Goal: Information Seeking & Learning: Learn about a topic

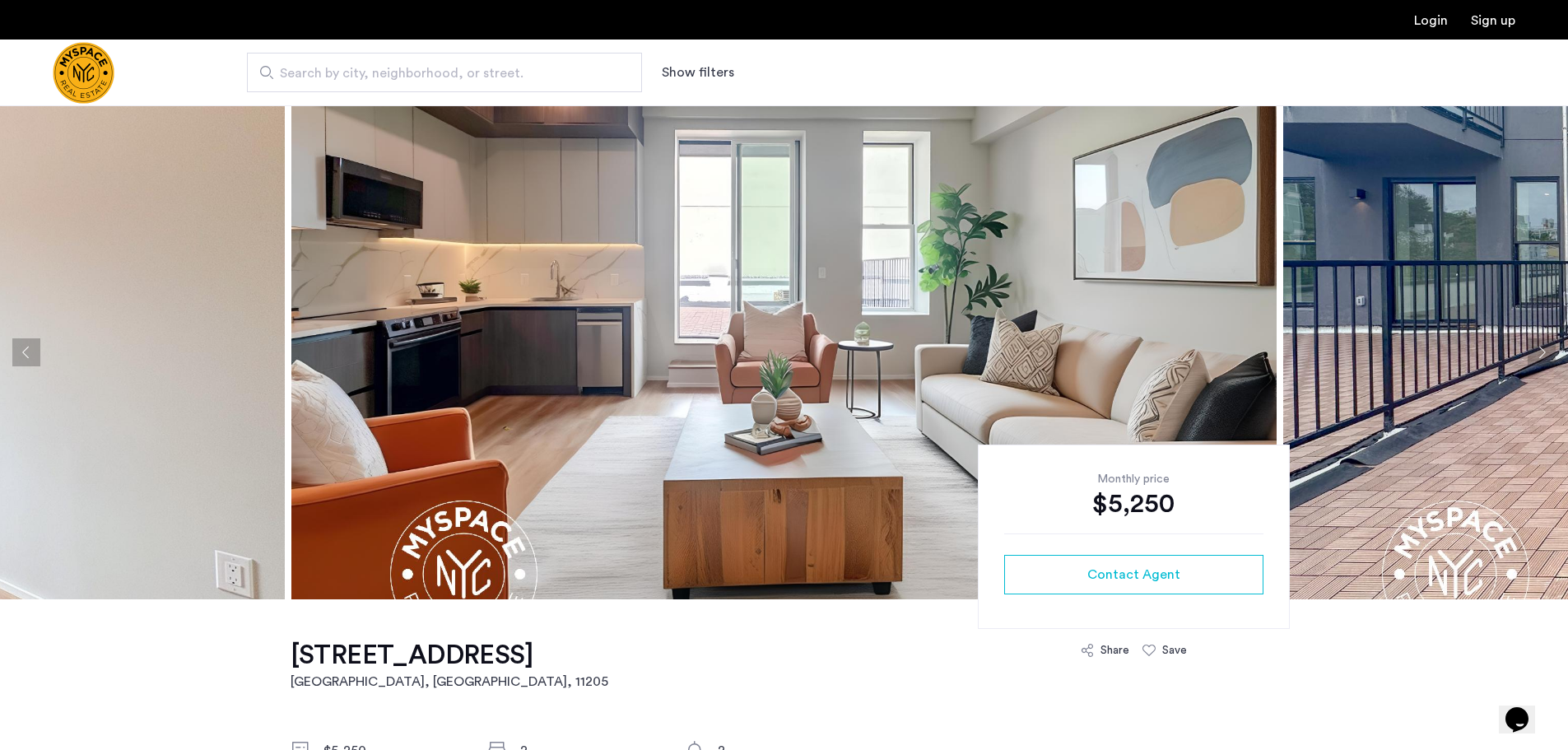
drag, startPoint x: 1539, startPoint y: 358, endPoint x: 1567, endPoint y: 334, distance: 36.9
click at [1539, 358] on button "Next apartment" at bounding box center [1542, 352] width 28 height 28
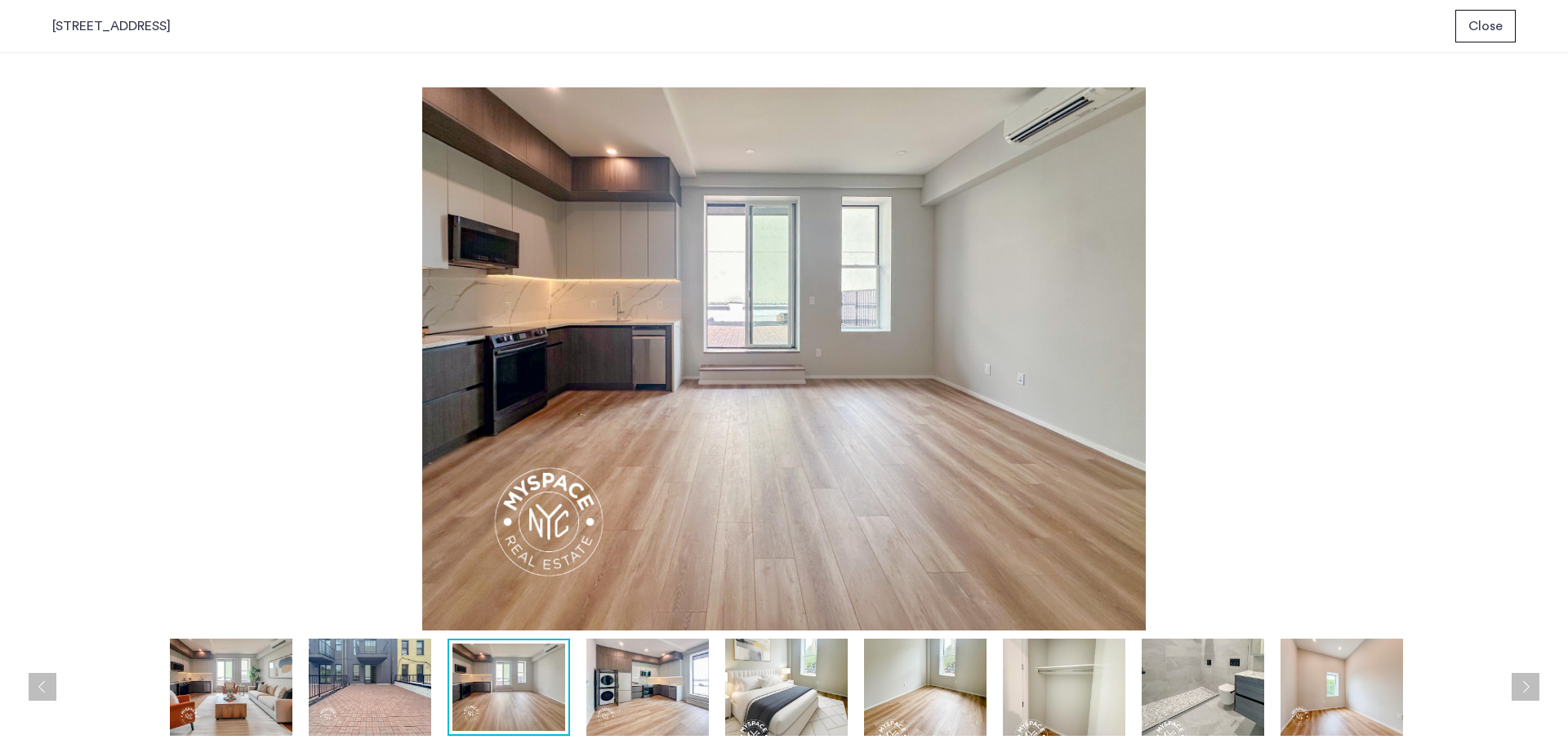
click at [378, 687] on img at bounding box center [369, 687] width 122 height 97
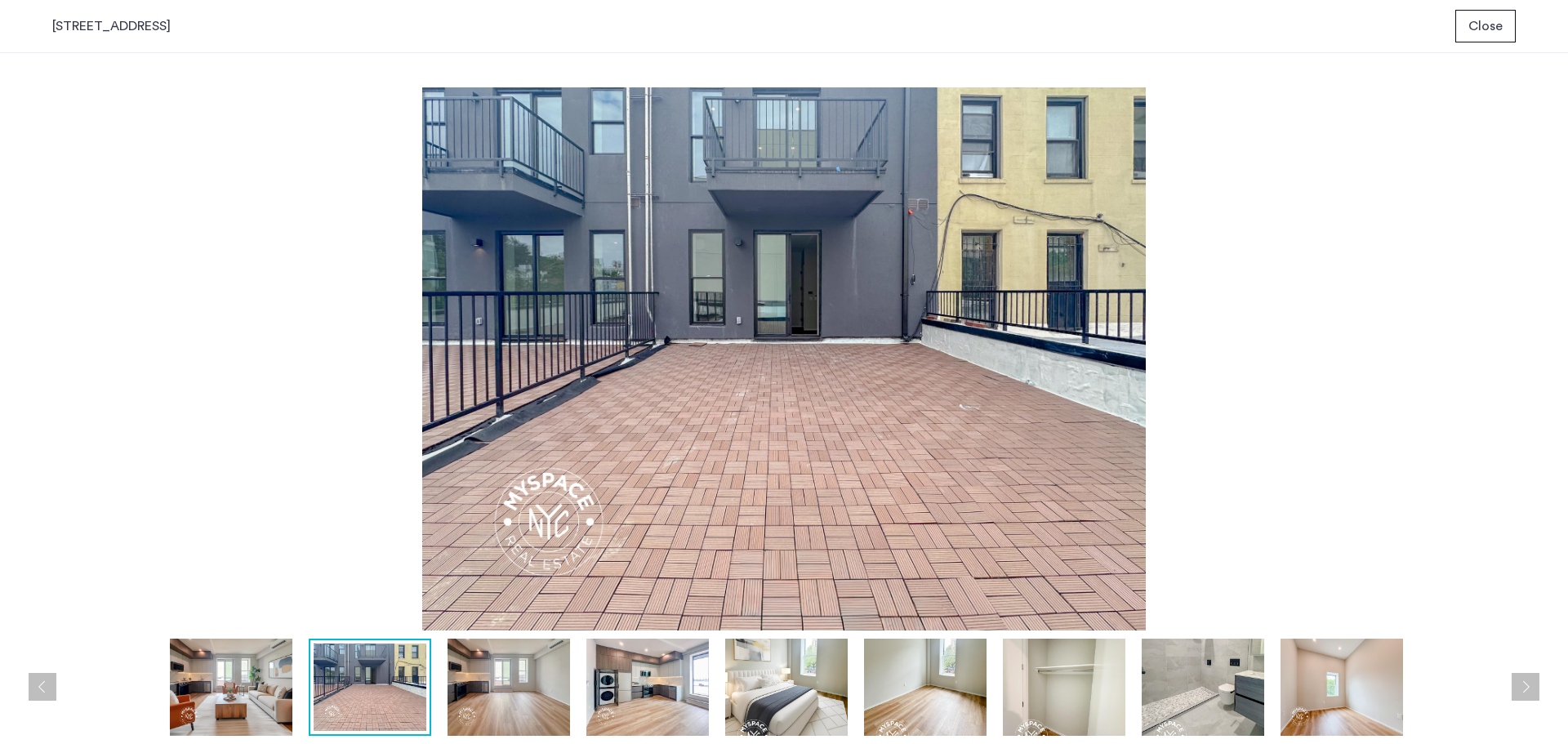
click at [481, 681] on img at bounding box center [508, 687] width 122 height 97
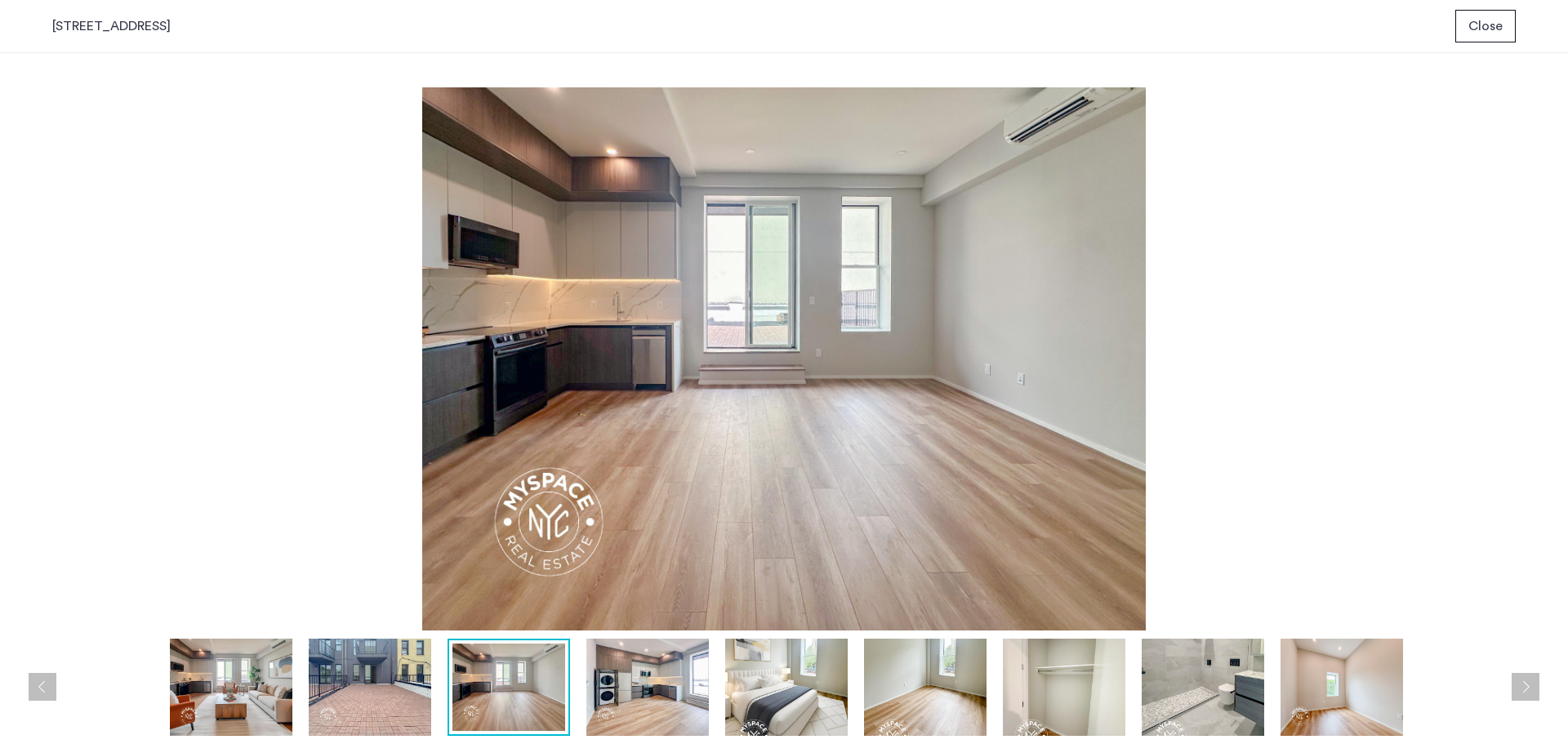
drag, startPoint x: 641, startPoint y: 705, endPoint x: 461, endPoint y: 604, distance: 206.4
click at [641, 705] on img at bounding box center [647, 687] width 122 height 97
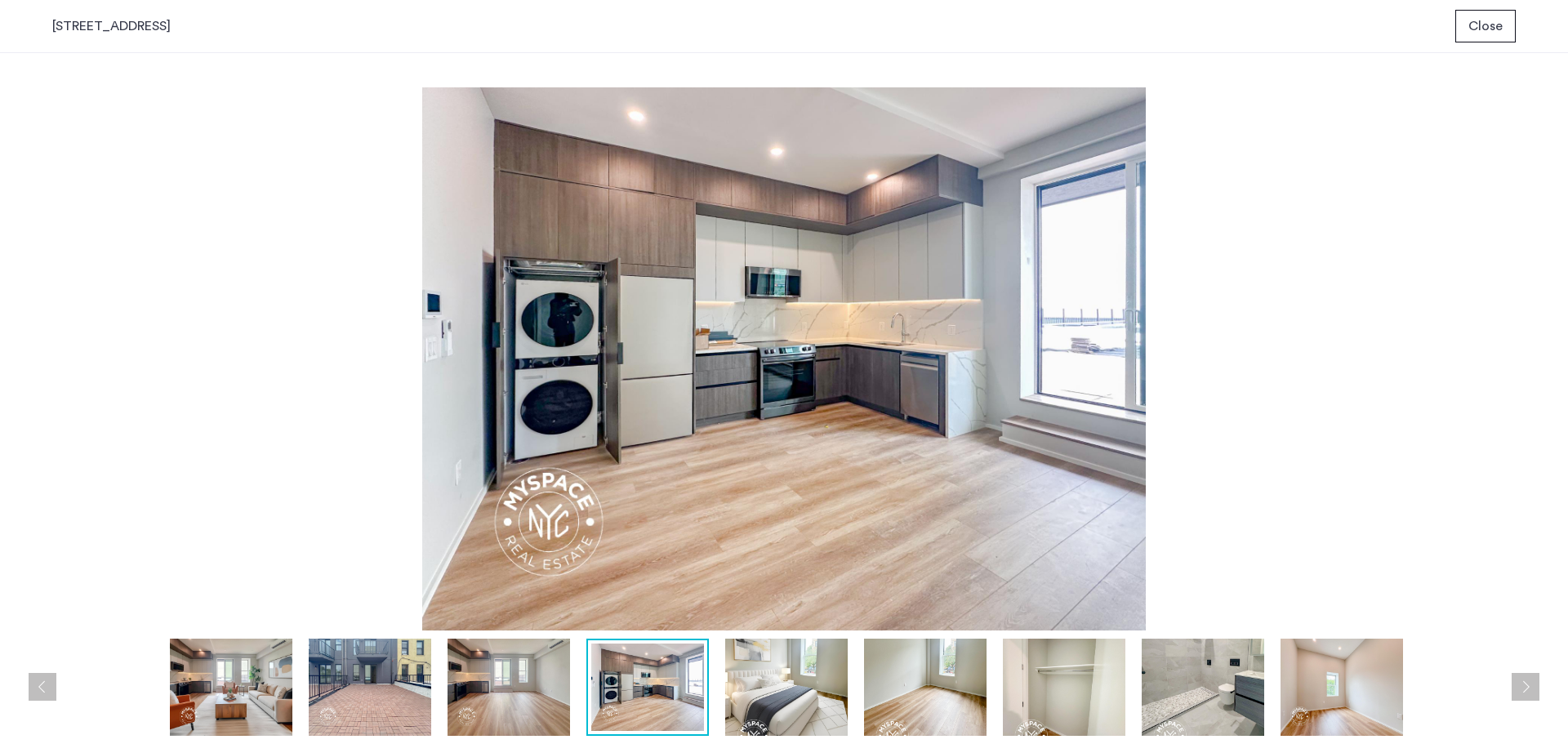
click at [1244, 702] on img at bounding box center [1203, 687] width 122 height 97
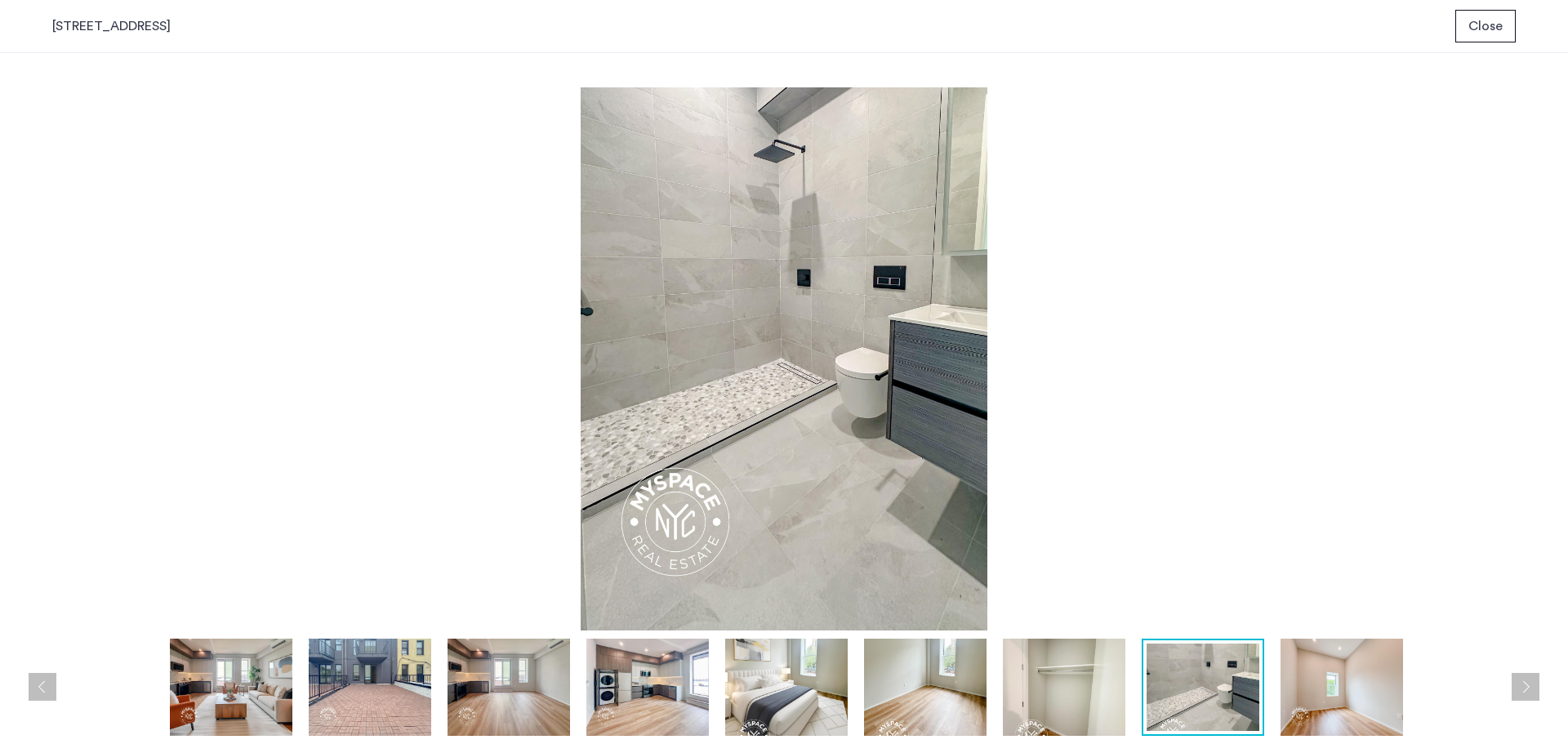
click at [1232, 688] on img at bounding box center [1203, 687] width 113 height 88
